Goal: Task Accomplishment & Management: Use online tool/utility

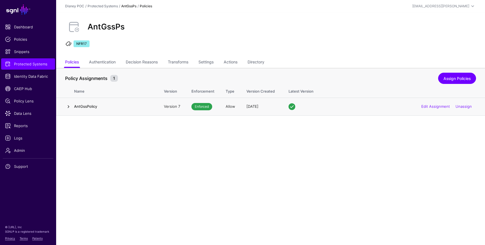
click at [66, 108] on link at bounding box center [68, 106] width 7 height 7
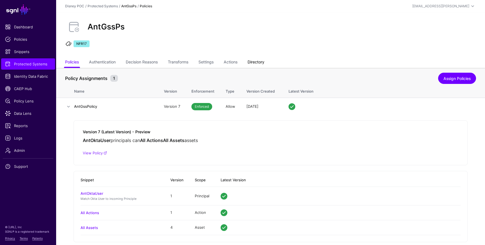
click at [255, 63] on link "Directory" at bounding box center [255, 62] width 17 height 11
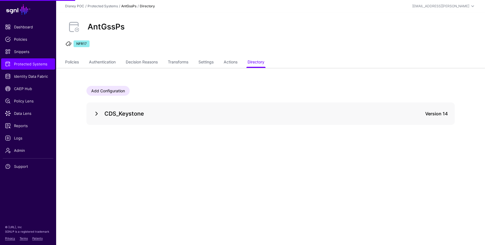
click at [95, 116] on link at bounding box center [96, 113] width 7 height 7
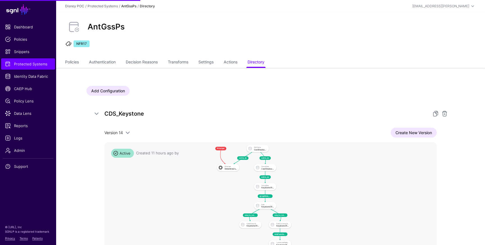
scroll to position [1, 0]
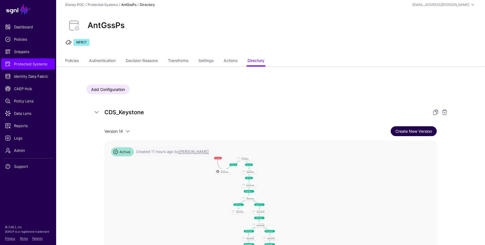
click at [410, 134] on link "Create New Version" at bounding box center [414, 131] width 46 height 10
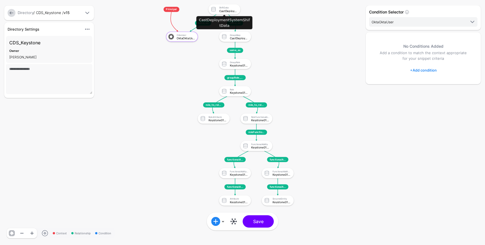
click at [231, 10] on div "CastDeploymentSystemShiftData" at bounding box center [228, 10] width 18 height 3
click div "ShiftData"
click at [426, 71] on link "+ Add condition" at bounding box center [423, 70] width 27 height 9
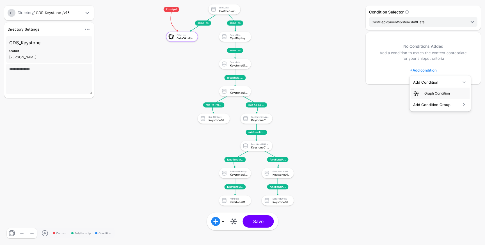
click at [434, 104] on div "Add Condition Group" at bounding box center [437, 105] width 48 height 6
click at [438, 93] on div "Add Condition Group" at bounding box center [437, 93] width 48 height 6
click at [434, 79] on div "Add Condition" at bounding box center [440, 82] width 54 height 7
click at [433, 84] on div "Add Condition" at bounding box center [437, 82] width 48 height 6
click at [435, 93] on div "Graph Condition" at bounding box center [445, 93] width 43 height 5
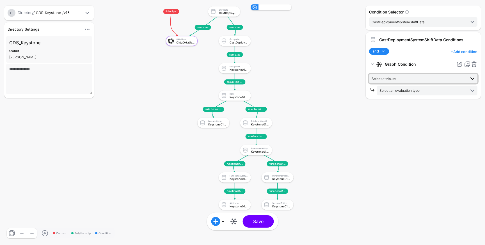
click at [398, 77] on span "Select attribute" at bounding box center [418, 78] width 94 height 6
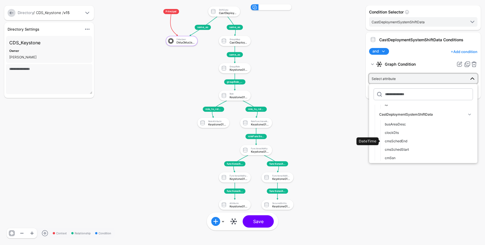
scroll to position [58, 0]
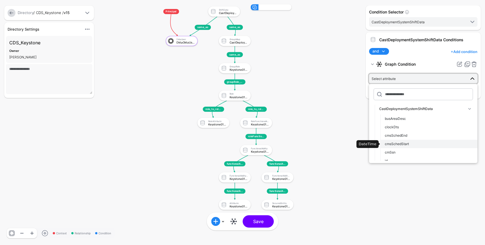
click at [404, 141] on button "cmsSchedStart" at bounding box center [428, 144] width 97 height 8
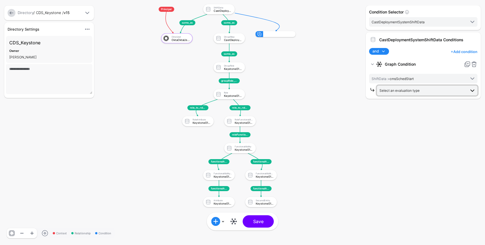
click at [411, 90] on span "Select an evaluation type" at bounding box center [399, 90] width 40 height 4
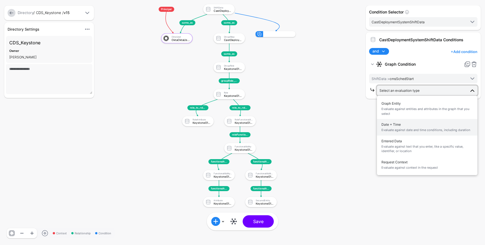
click at [403, 123] on span "Date + Time Evaluate against date and time conditions, including duration" at bounding box center [426, 127] width 91 height 13
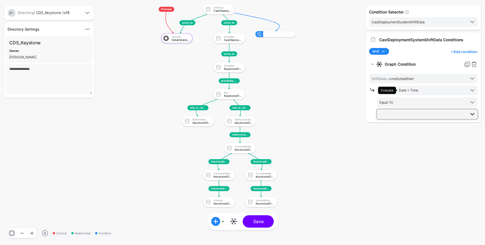
click at [407, 114] on span at bounding box center [427, 114] width 96 height 7
click at [417, 93] on span "Evaluate Date + Time" at bounding box center [422, 90] width 88 height 7
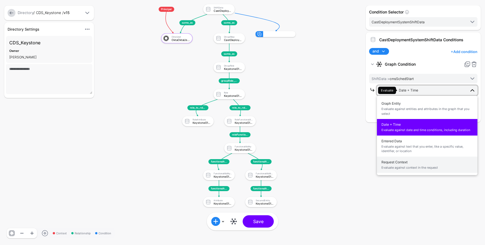
click at [405, 162] on span "Request Context Evaluate against context in the request" at bounding box center [426, 164] width 91 height 13
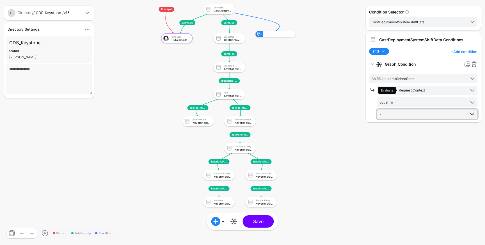
click at [419, 114] on span "-" at bounding box center [422, 114] width 86 height 6
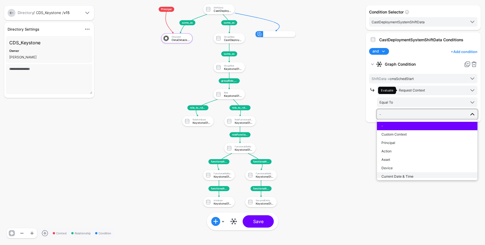
click at [403, 177] on span "Current Date & Time" at bounding box center [397, 176] width 32 height 4
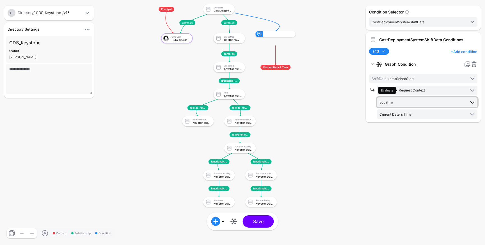
click at [440, 105] on link "Equal To" at bounding box center [427, 102] width 100 height 10
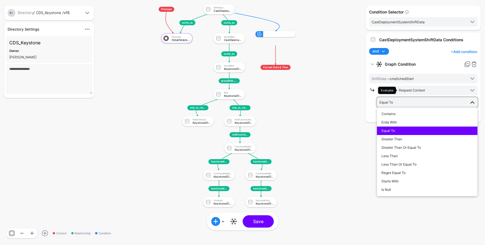
click at [320, 136] on rect at bounding box center [146, 0] width 36359 height 18369
